Goal: Transaction & Acquisition: Purchase product/service

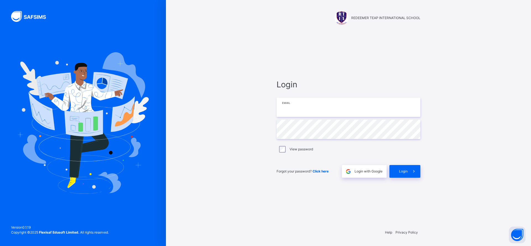
click at [310, 113] on input "email" at bounding box center [349, 107] width 144 height 19
paste input "**********"
click at [286, 111] on input "**********" at bounding box center [349, 107] width 144 height 19
type input "**********"
click at [403, 172] on span "Login" at bounding box center [403, 171] width 9 height 5
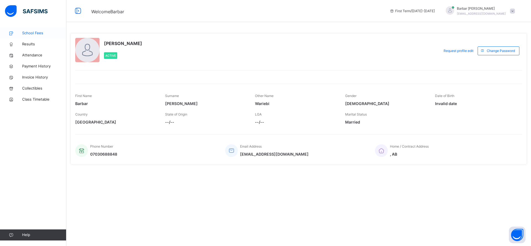
click at [32, 36] on link "School Fees" at bounding box center [33, 33] width 66 height 11
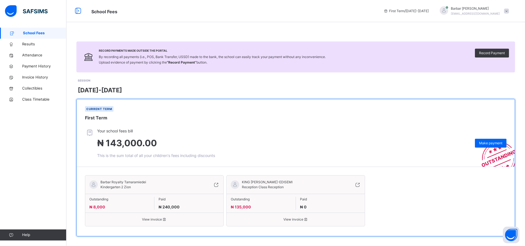
click at [357, 182] on div "KING PEREOWEI BARBAR-EDISEMI Reception Class Reception" at bounding box center [296, 187] width 138 height 14
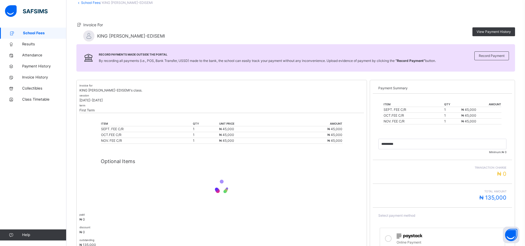
scroll to position [73, 0]
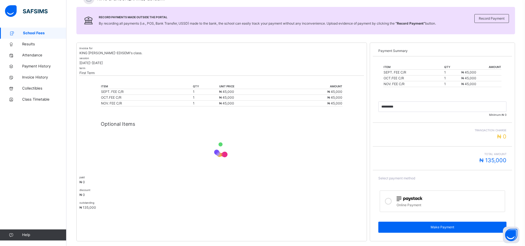
click at [391, 206] on div at bounding box center [388, 201] width 11 height 13
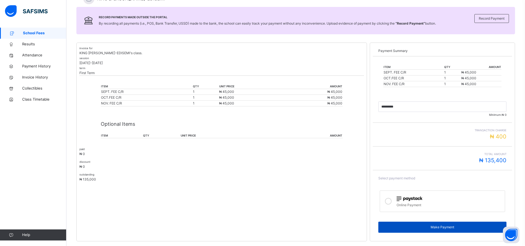
click at [437, 230] on div "Make Payment" at bounding box center [442, 227] width 128 height 11
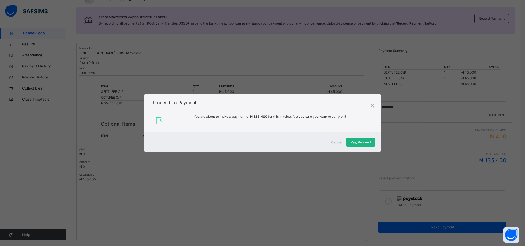
click at [357, 141] on span "Yes, Proceed" at bounding box center [361, 142] width 20 height 5
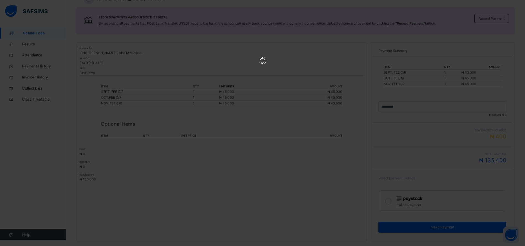
scroll to position [0, 0]
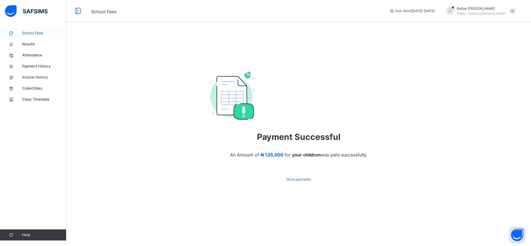
click at [37, 32] on span "School Fees" at bounding box center [44, 33] width 44 height 6
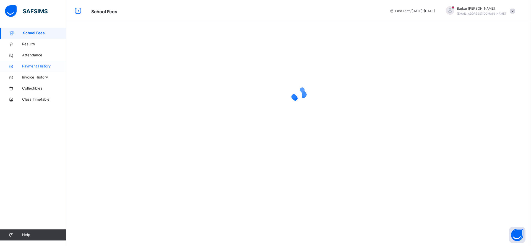
click at [36, 66] on span "Payment History" at bounding box center [44, 67] width 44 height 6
click at [37, 63] on link "Payment History" at bounding box center [33, 66] width 66 height 11
click at [38, 69] on span "Payment History" at bounding box center [44, 67] width 43 height 6
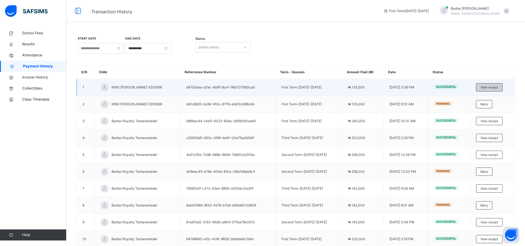
click at [494, 88] on span "View receipt" at bounding box center [490, 87] width 18 height 5
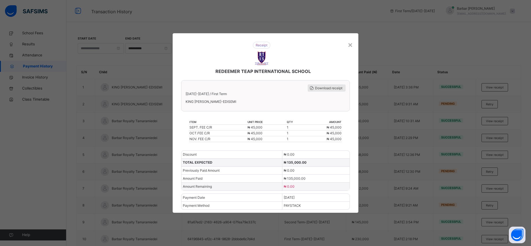
click at [328, 89] on span "Download receipt" at bounding box center [328, 88] width 27 height 5
click at [350, 41] on div "×" at bounding box center [350, 45] width 5 height 12
